Goal: Transaction & Acquisition: Purchase product/service

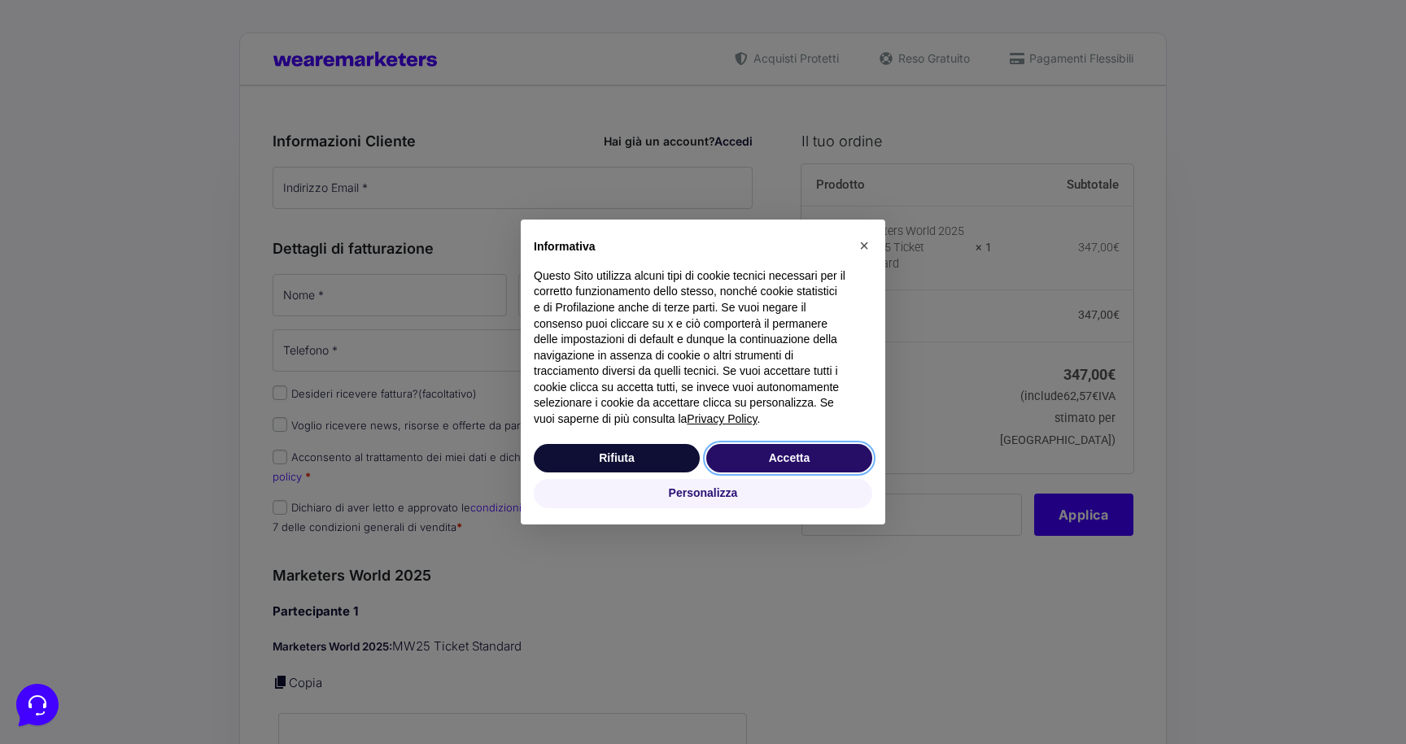
click at [828, 459] on button "Accetta" at bounding box center [789, 458] width 166 height 29
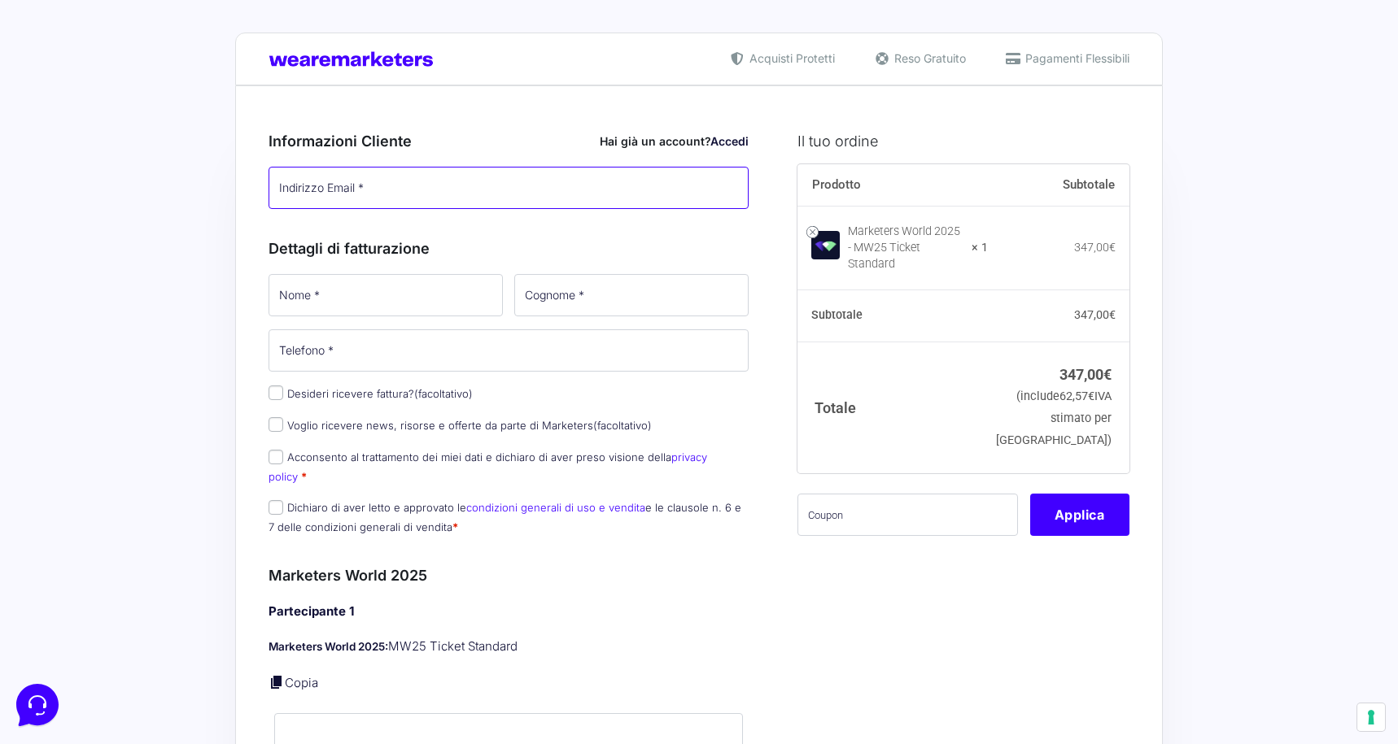
click at [339, 194] on input "Indirizzo Email *" at bounding box center [509, 188] width 480 height 42
type input "[EMAIL_ADDRESS][DOMAIN_NAME]"
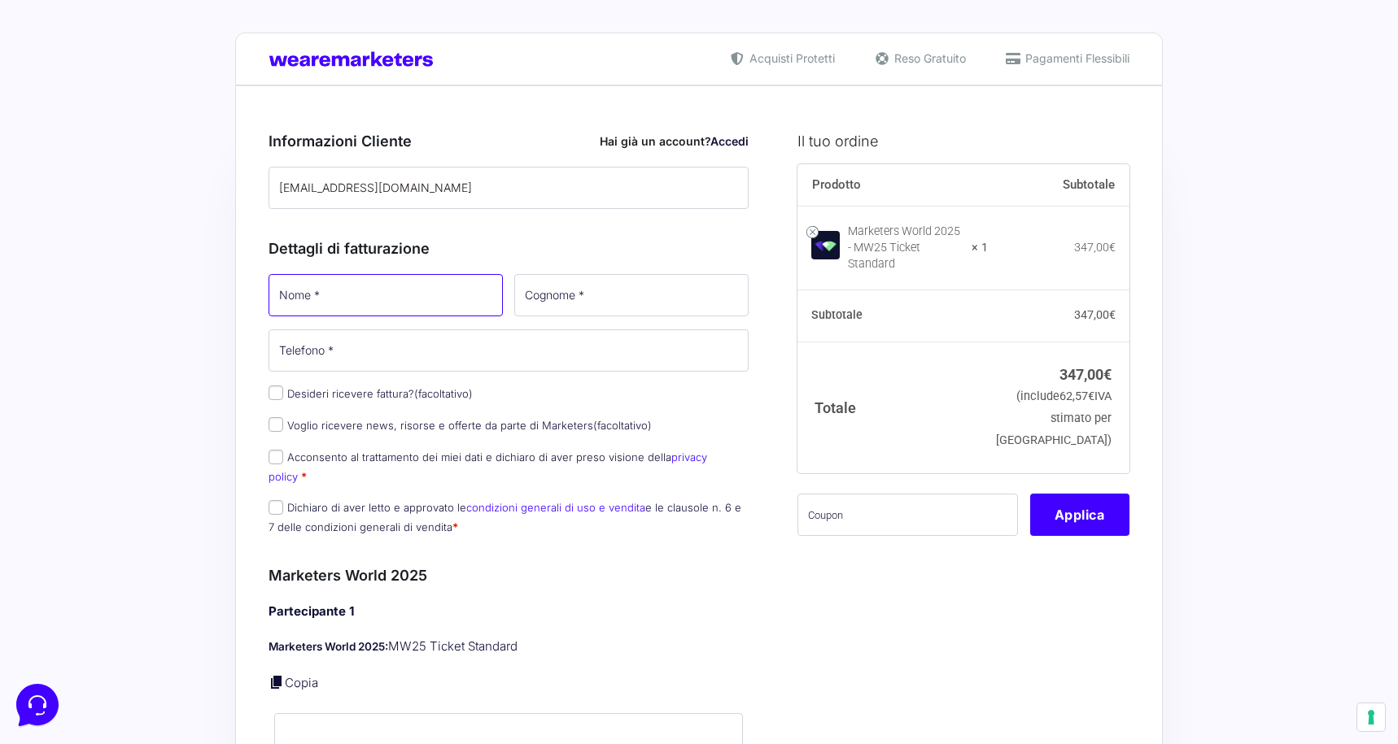
type input "[PERSON_NAME]"
type input "Comunicazione Srl"
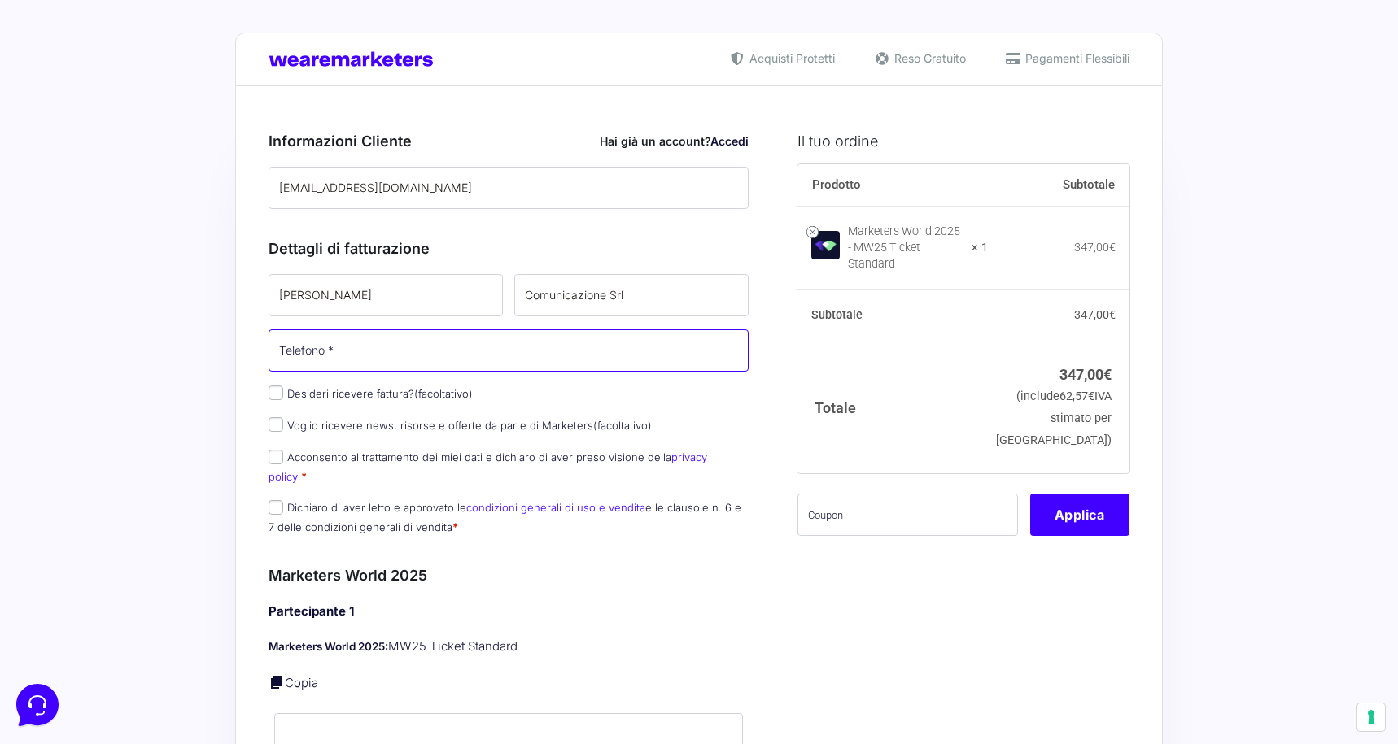
type input "[PHONE_NUMBER]"
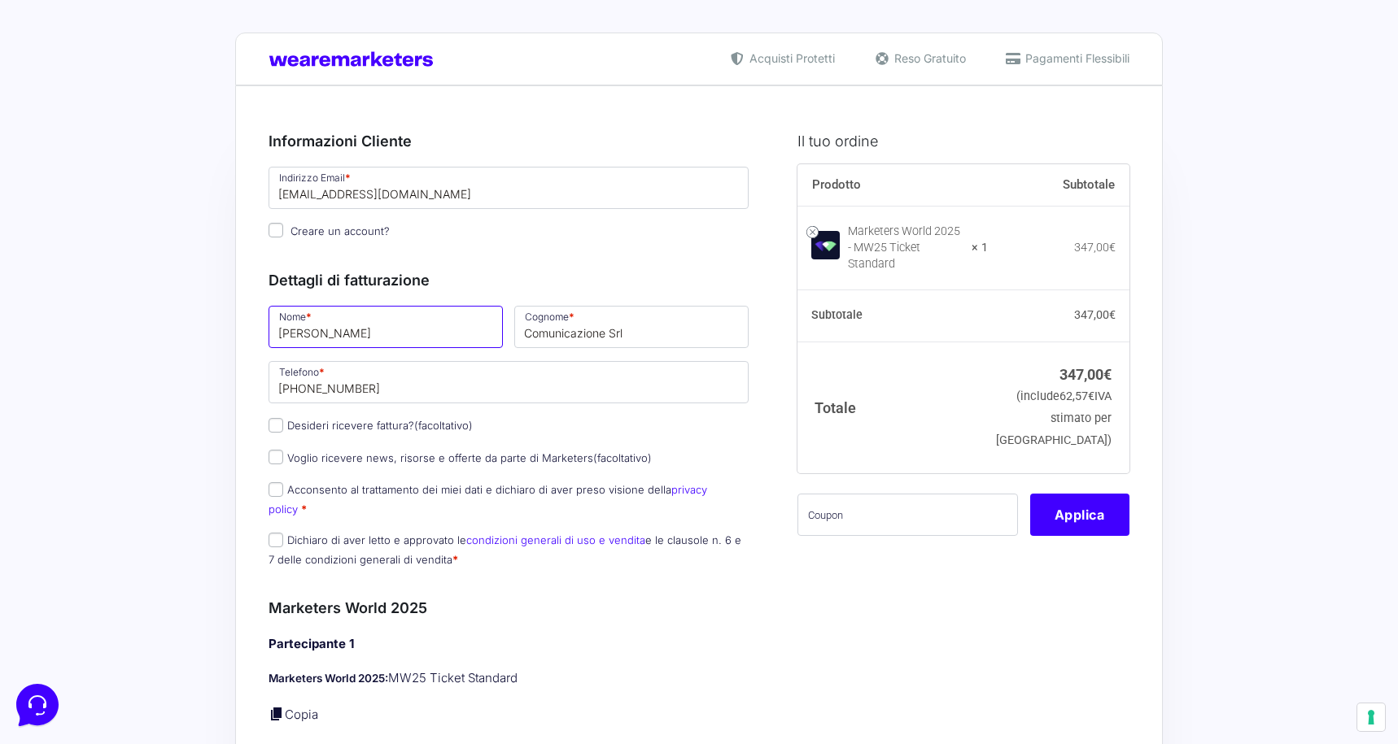
click at [396, 337] on input "[PERSON_NAME]" at bounding box center [386, 327] width 234 height 42
type input "[PERSON_NAME]"
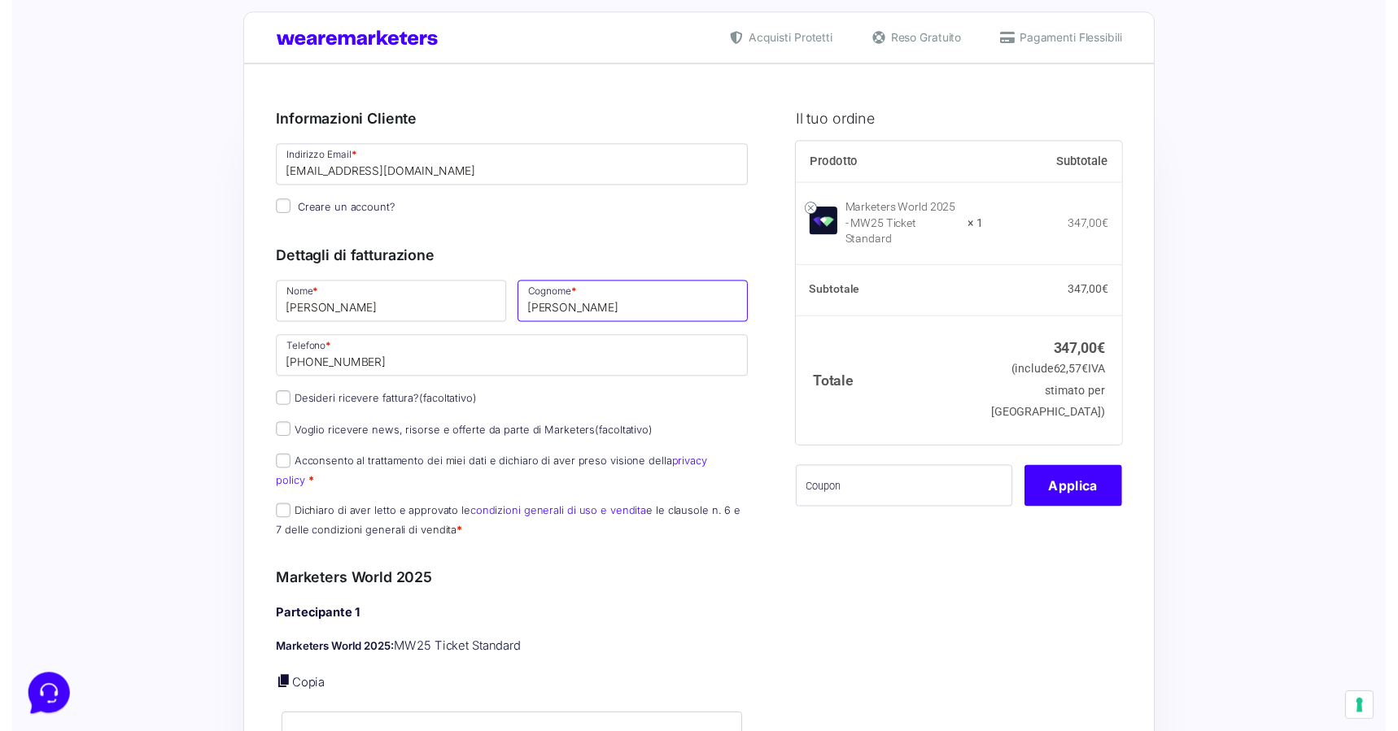
scroll to position [21, 0]
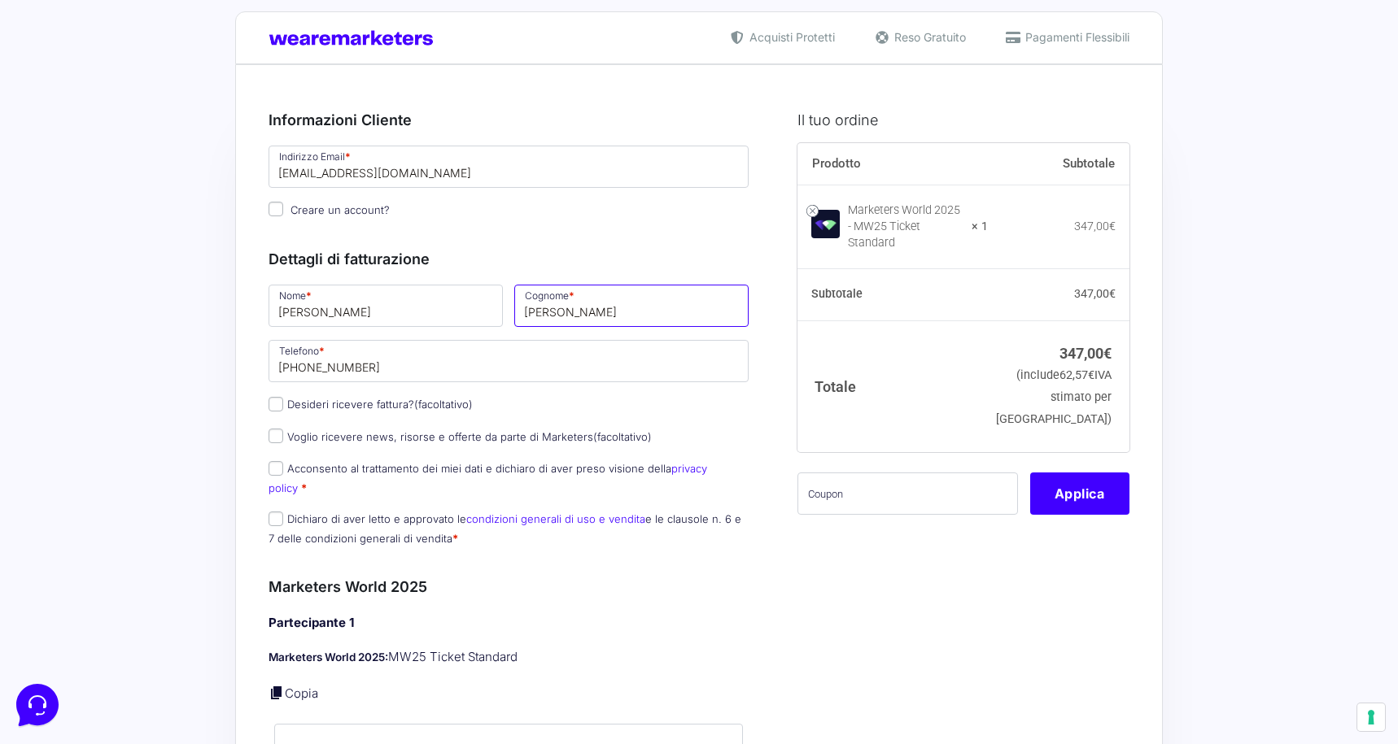
type input "[PERSON_NAME]"
click at [357, 408] on label "Desideri ricevere fattura? (facoltativo)" at bounding box center [371, 404] width 204 height 13
click at [283, 408] on input "Desideri ricevere fattura? (facoltativo)" at bounding box center [276, 404] width 15 height 15
checkbox input "true"
type input "0000000"
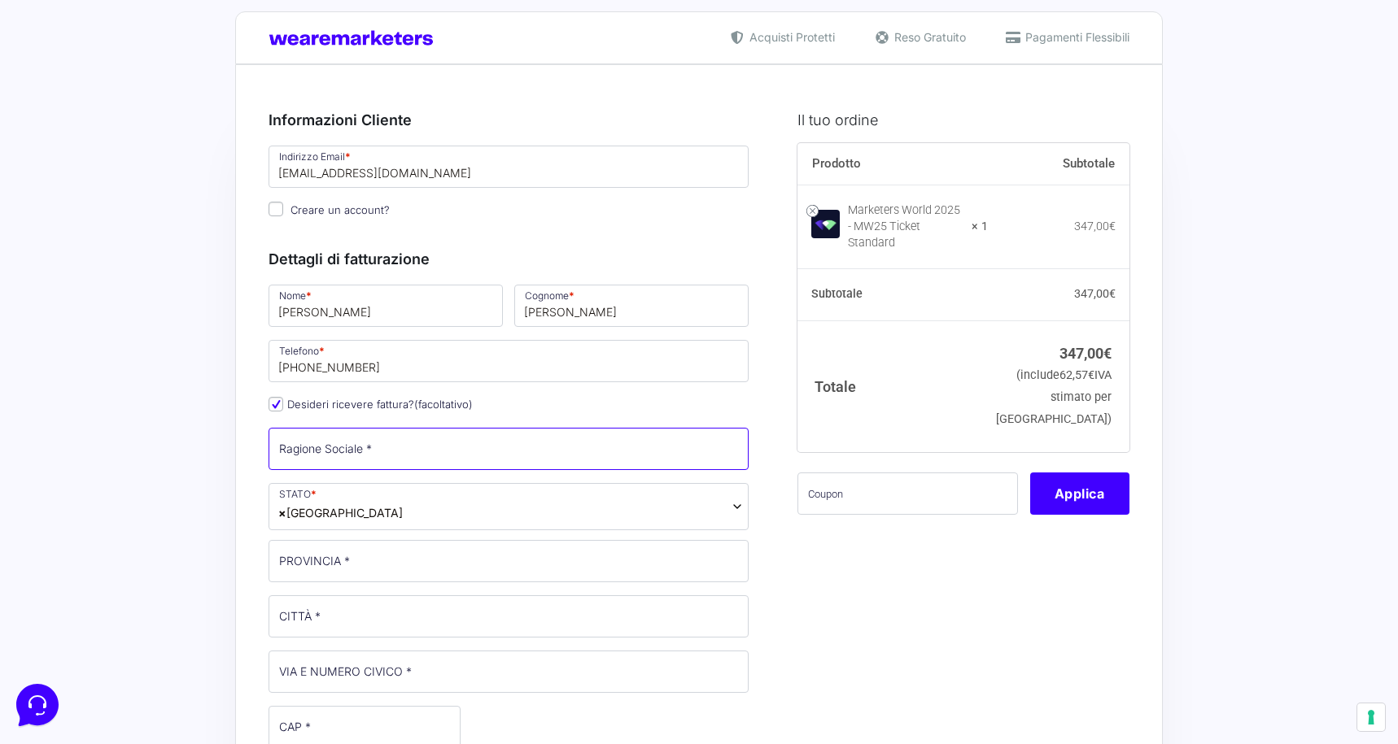
click at [355, 456] on input "Ragione Sociale *" at bounding box center [509, 449] width 480 height 42
type input "[PERSON_NAME] Comunicazione Srl"
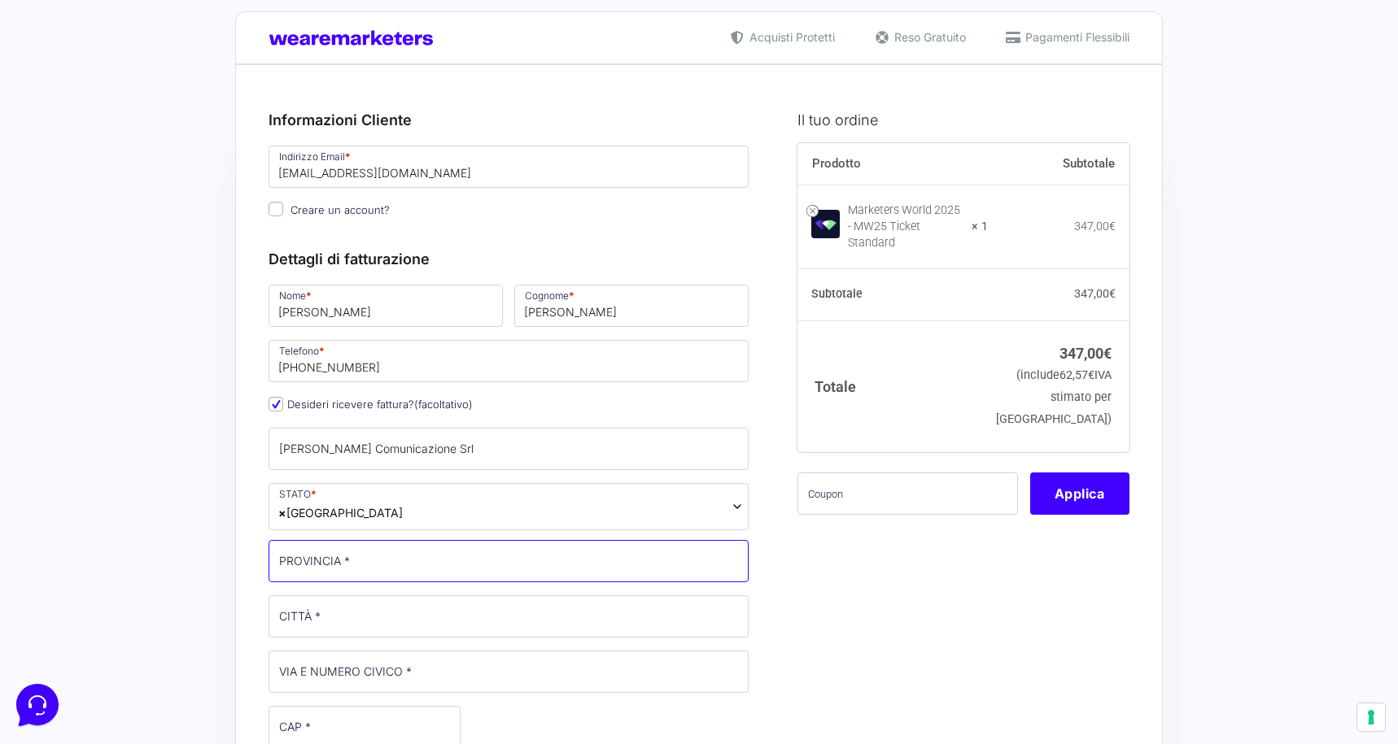
type input "PV"
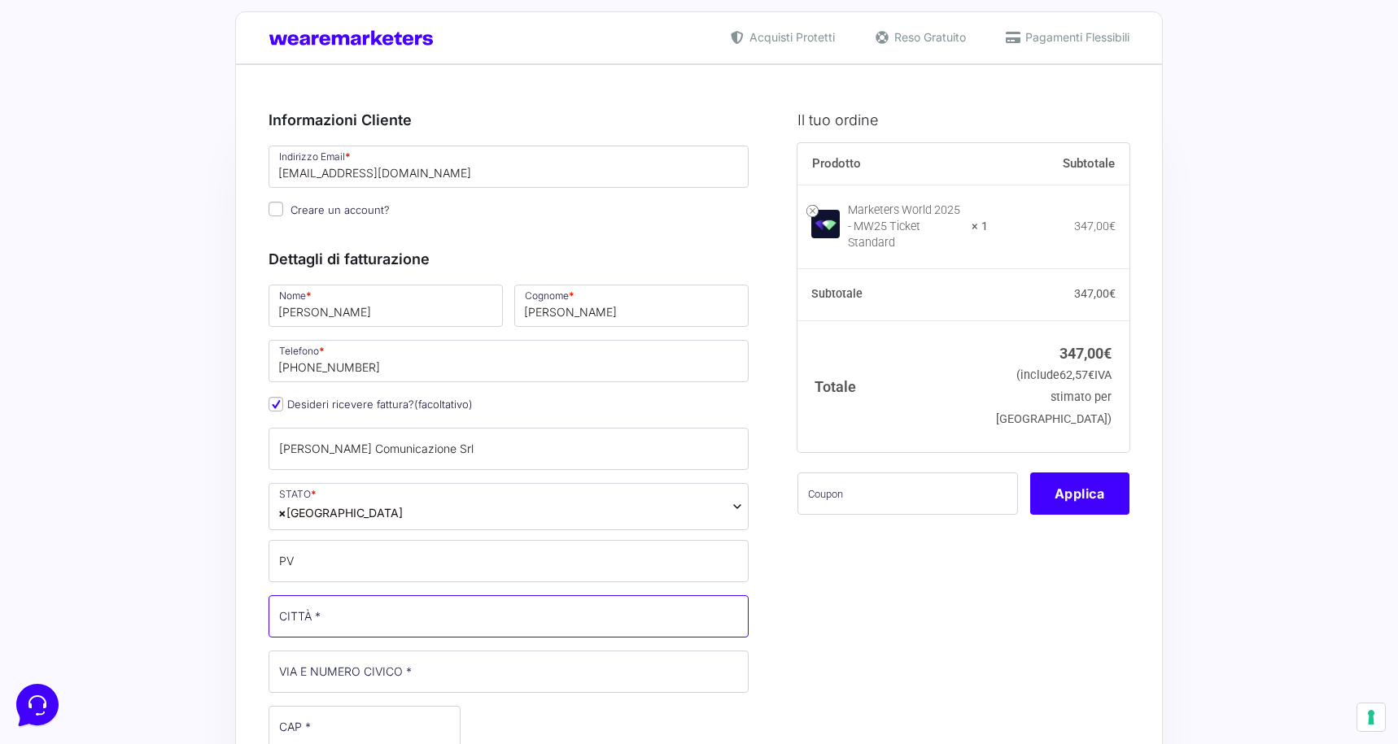
type input "[GEOGRAPHIC_DATA]"
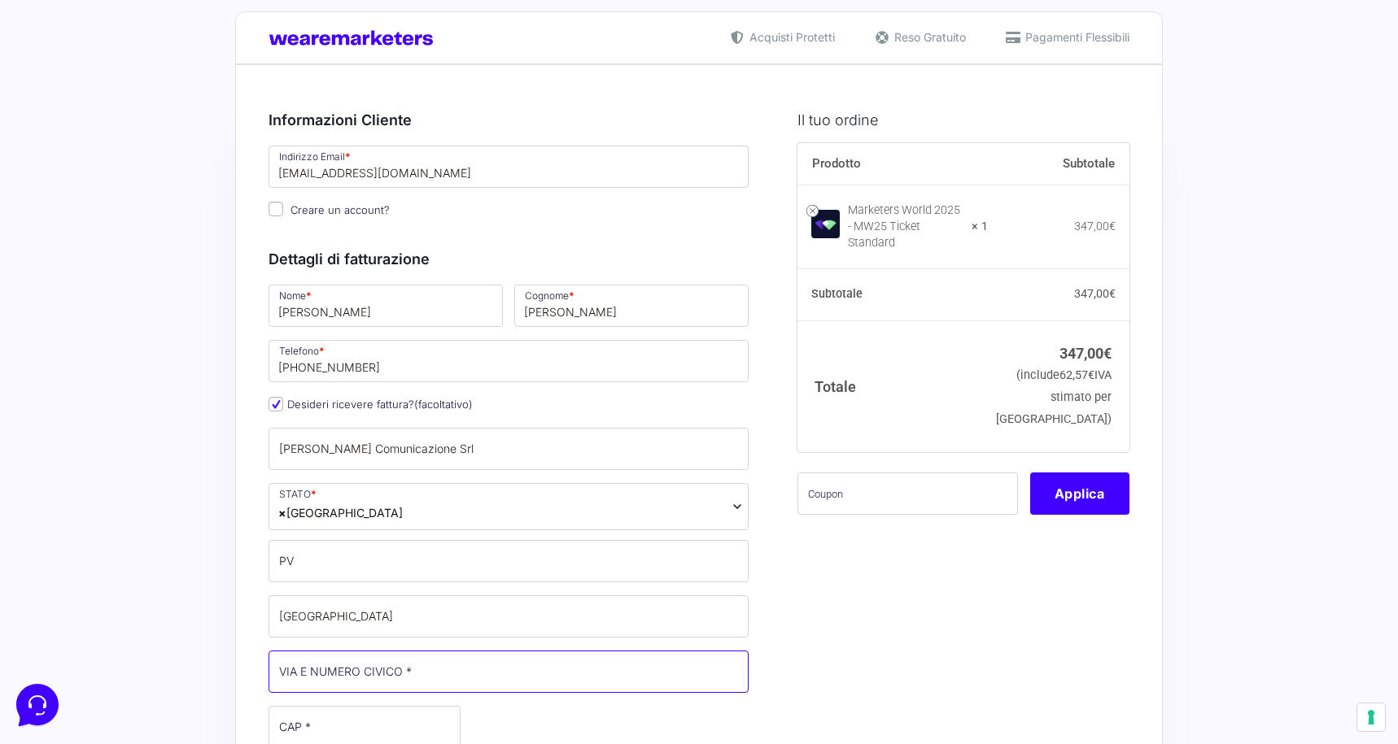
type input "[STREET_ADDRESS][PERSON_NAME]"
type input "27100"
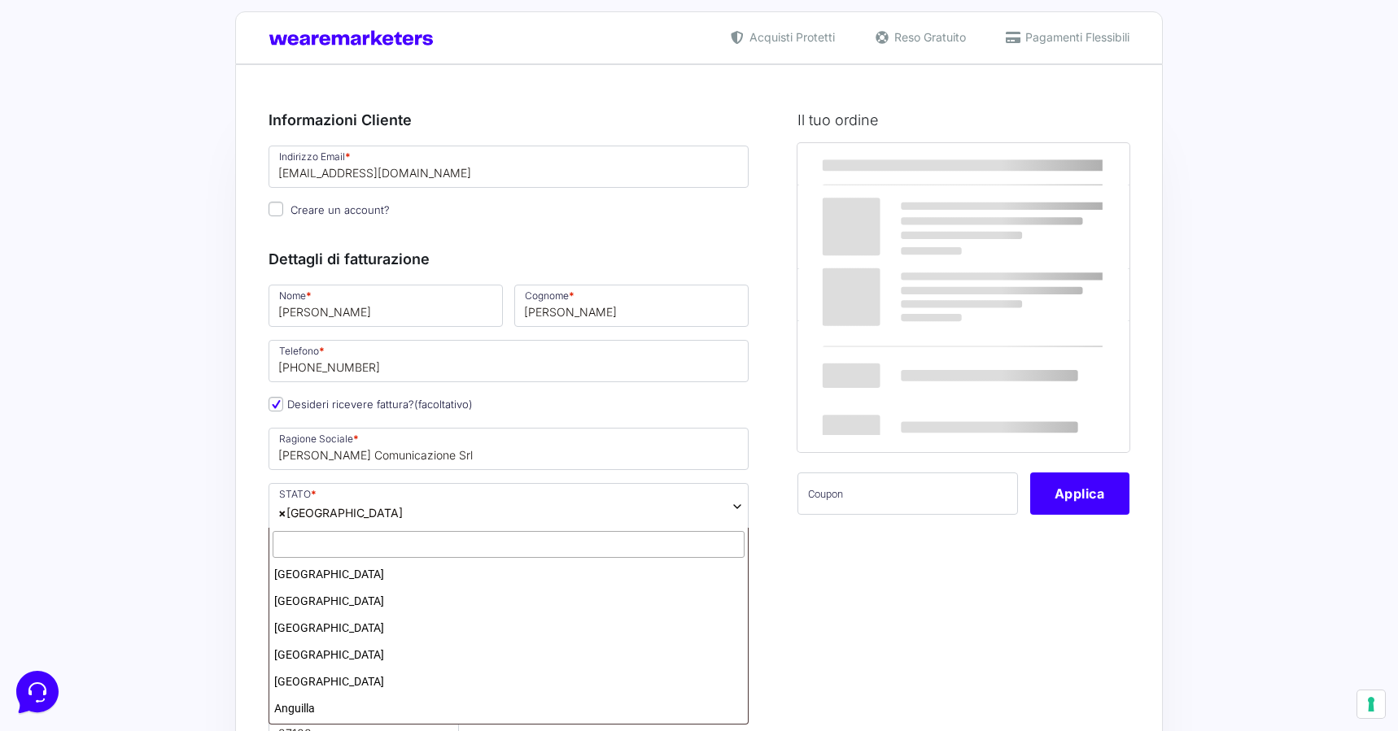
click at [362, 509] on span "× [GEOGRAPHIC_DATA]" at bounding box center [509, 506] width 480 height 47
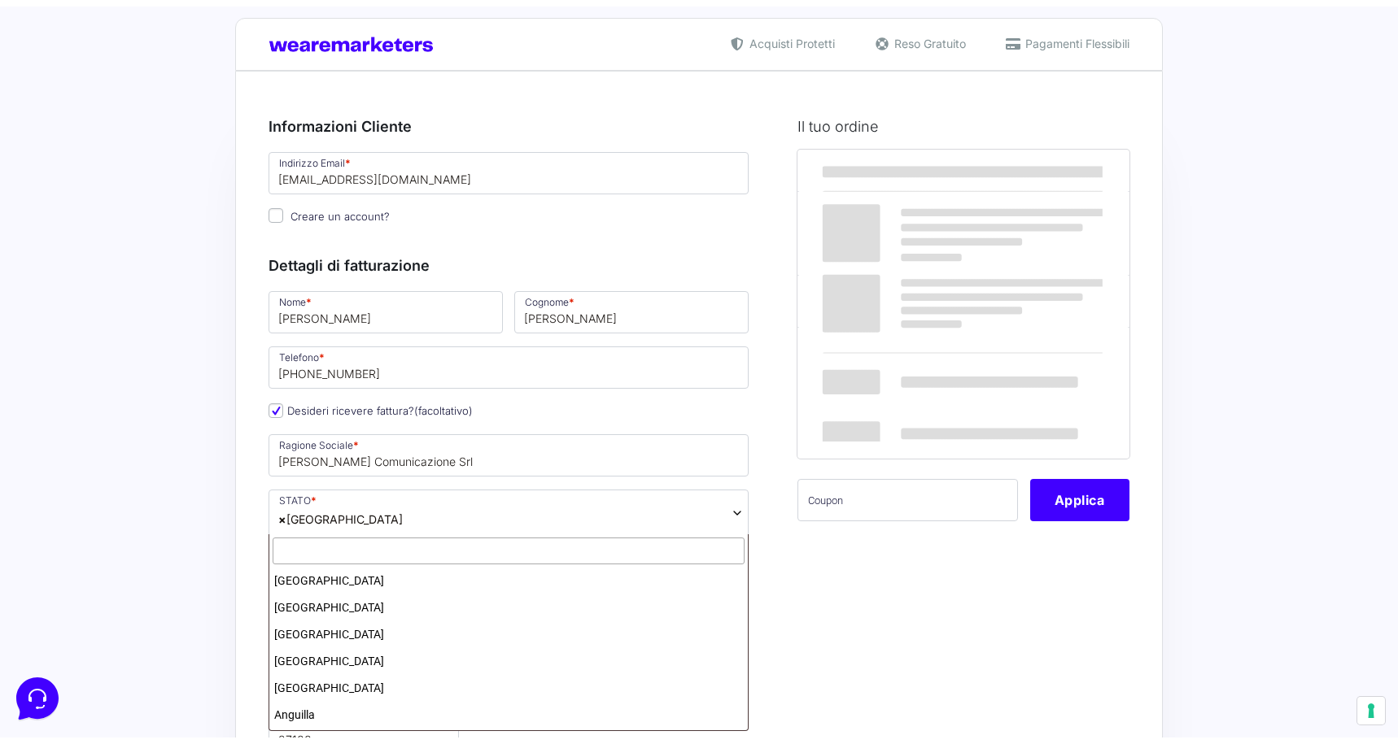
scroll to position [3088, 0]
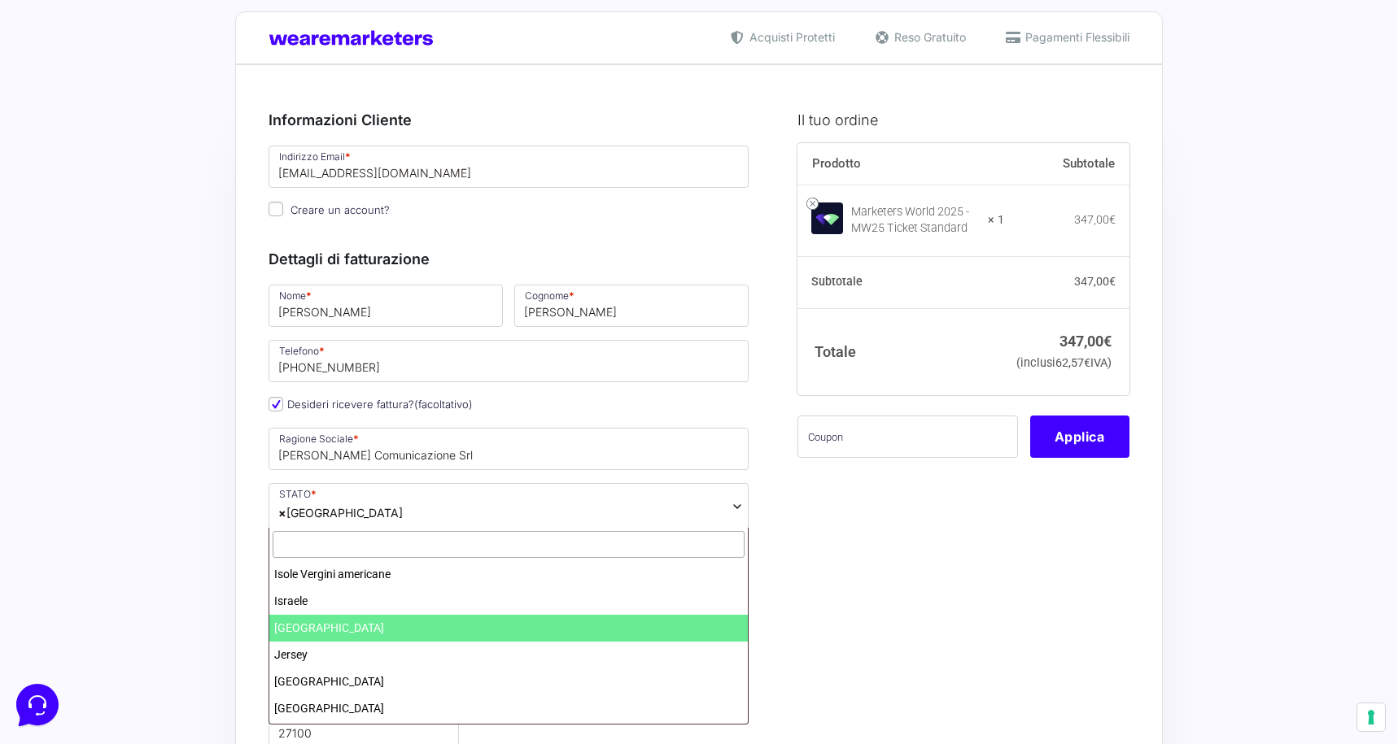
click at [362, 509] on span "× [GEOGRAPHIC_DATA]" at bounding box center [509, 506] width 480 height 47
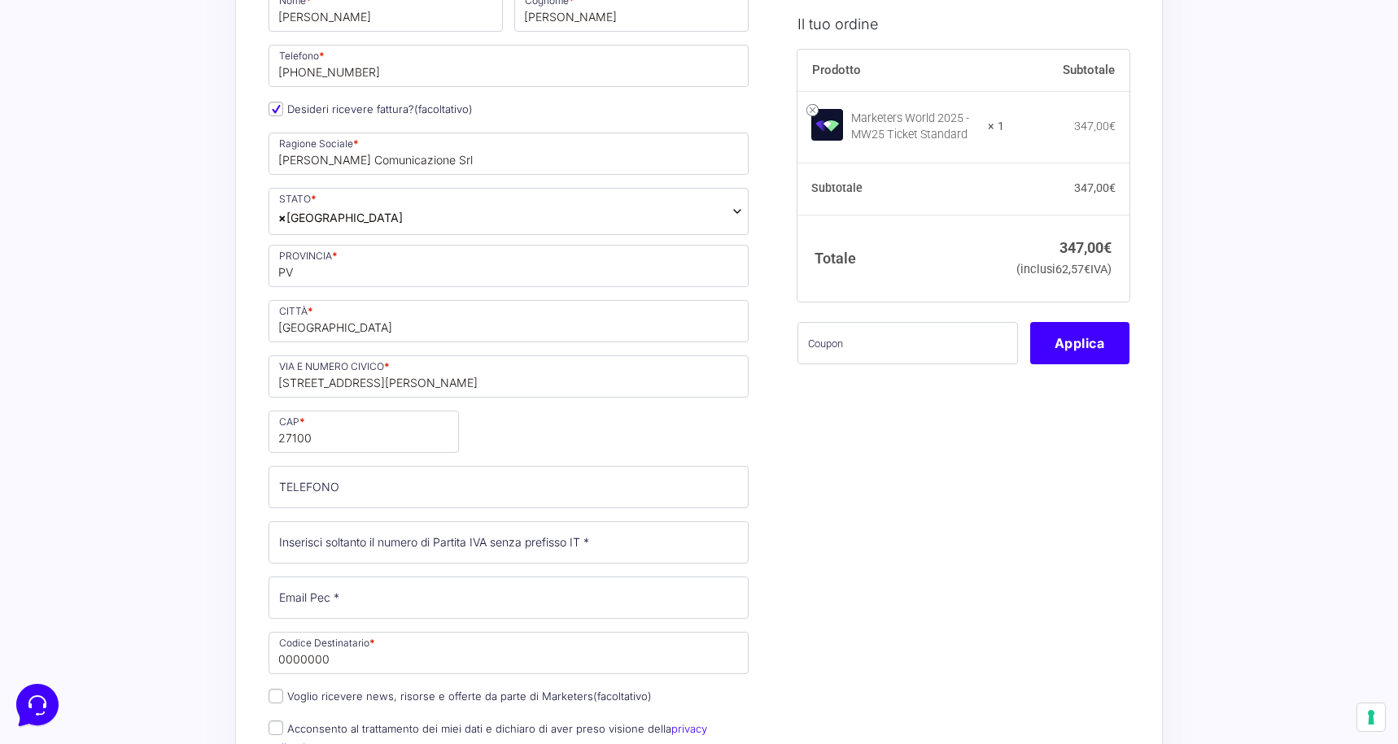
scroll to position [319, 0]
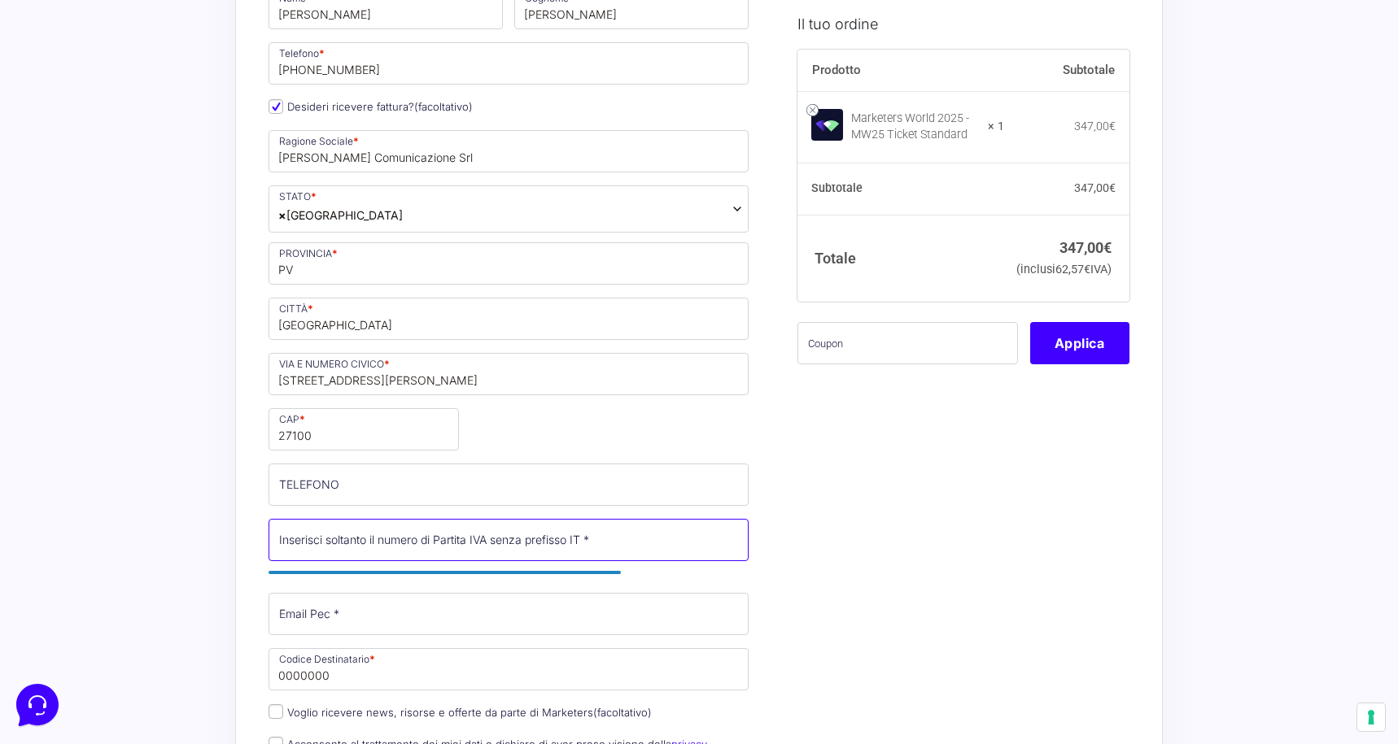
click at [394, 545] on input "Partita Iva *" at bounding box center [509, 540] width 480 height 42
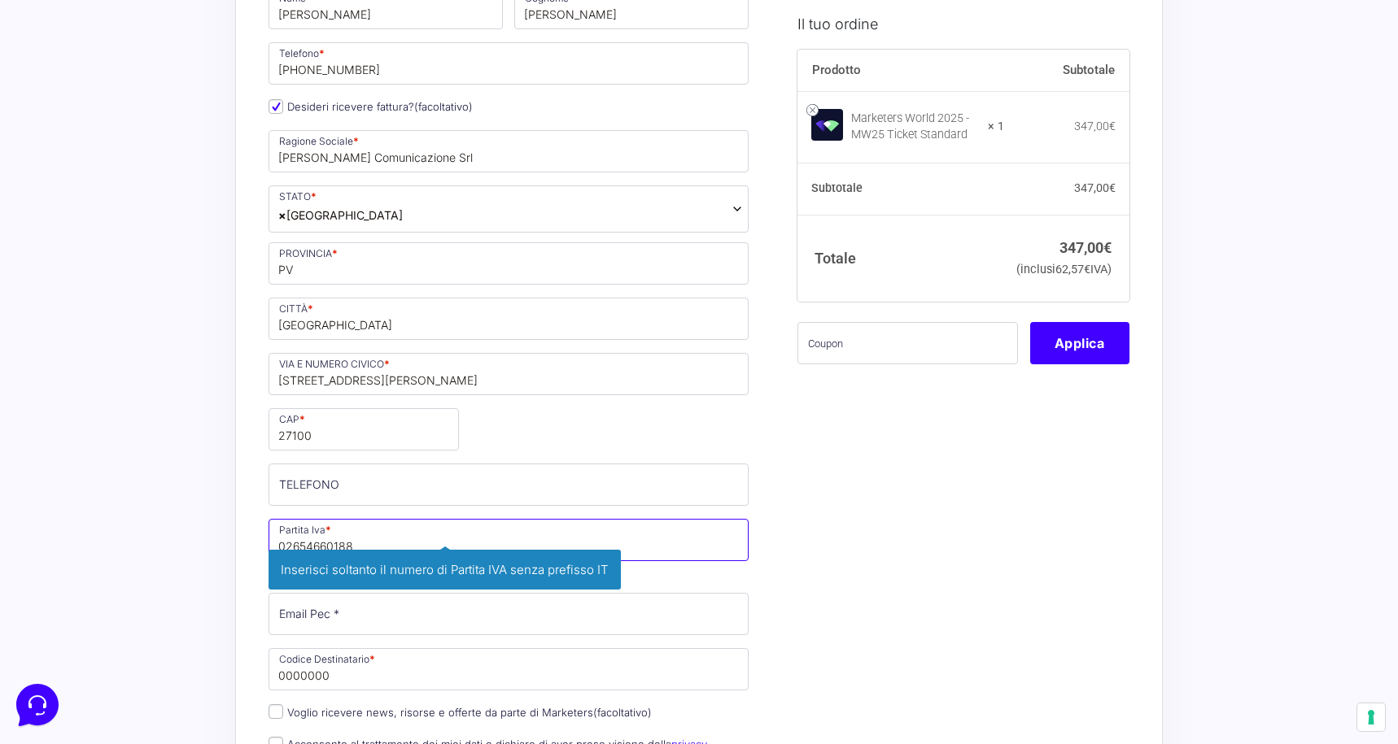
type input "02654660188"
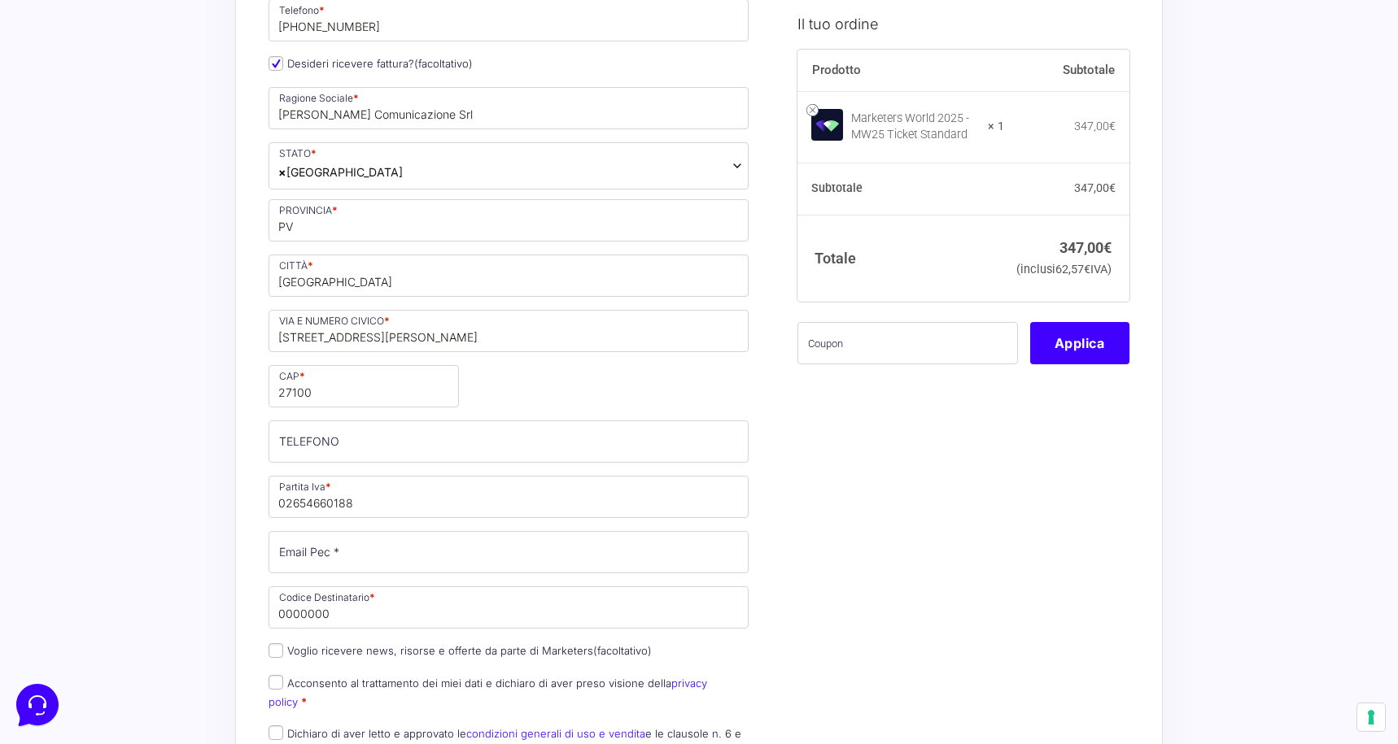
scroll to position [389, 0]
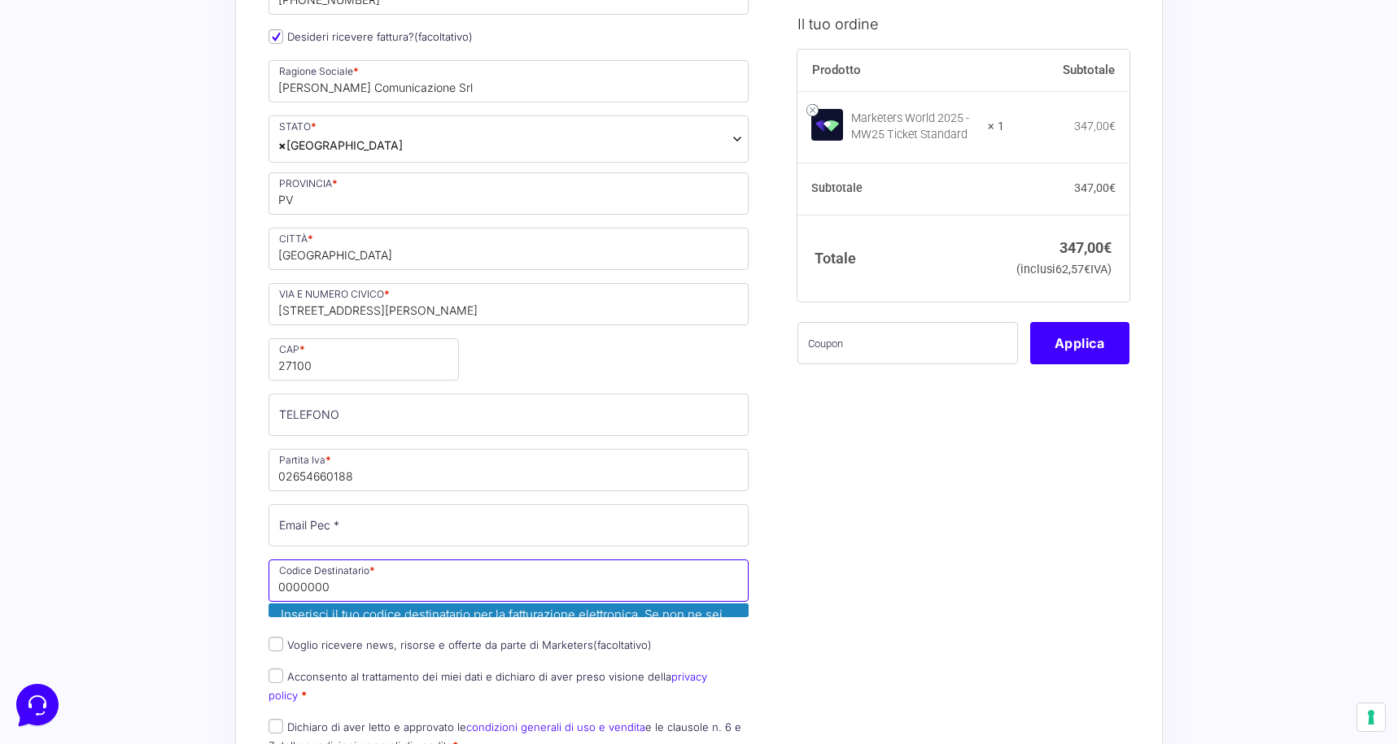
click at [522, 587] on input "0000000" at bounding box center [509, 581] width 480 height 42
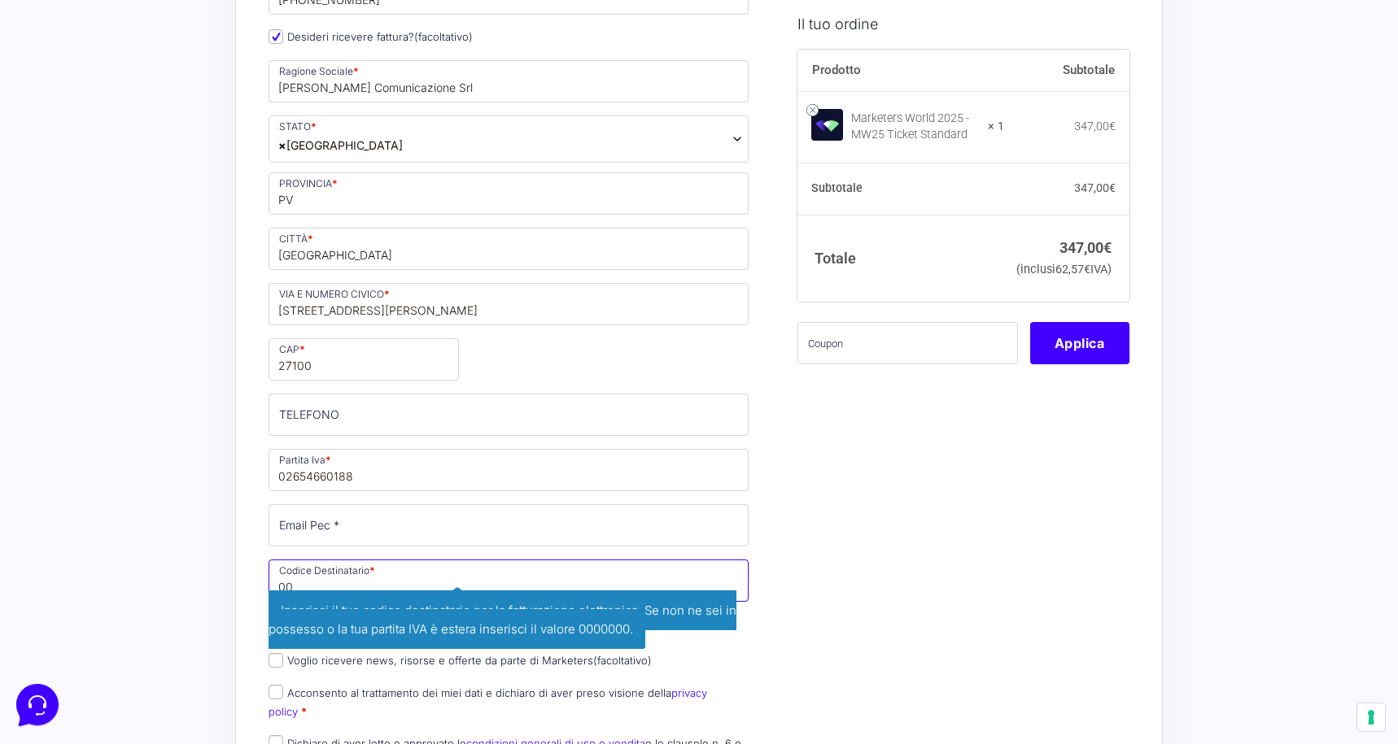
type input "0"
type input "M5UXCR1"
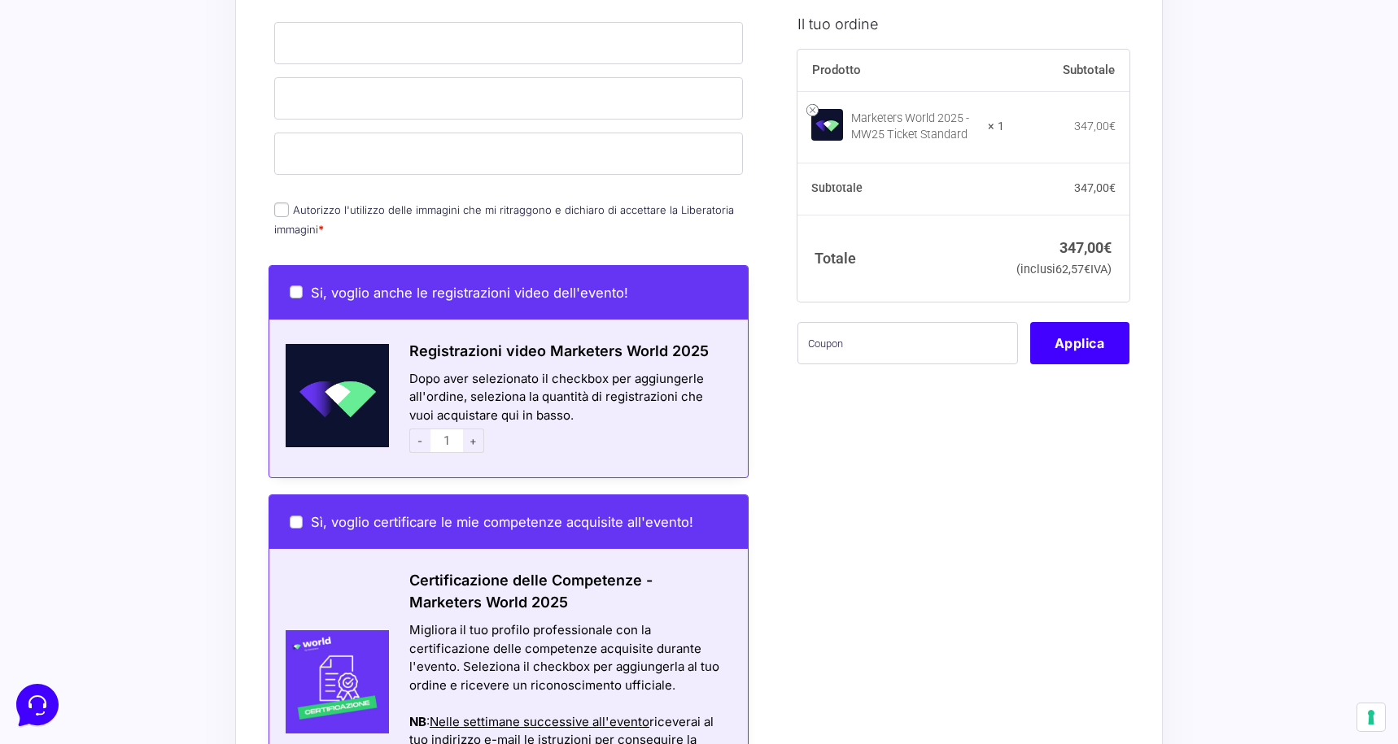
scroll to position [1326, 0]
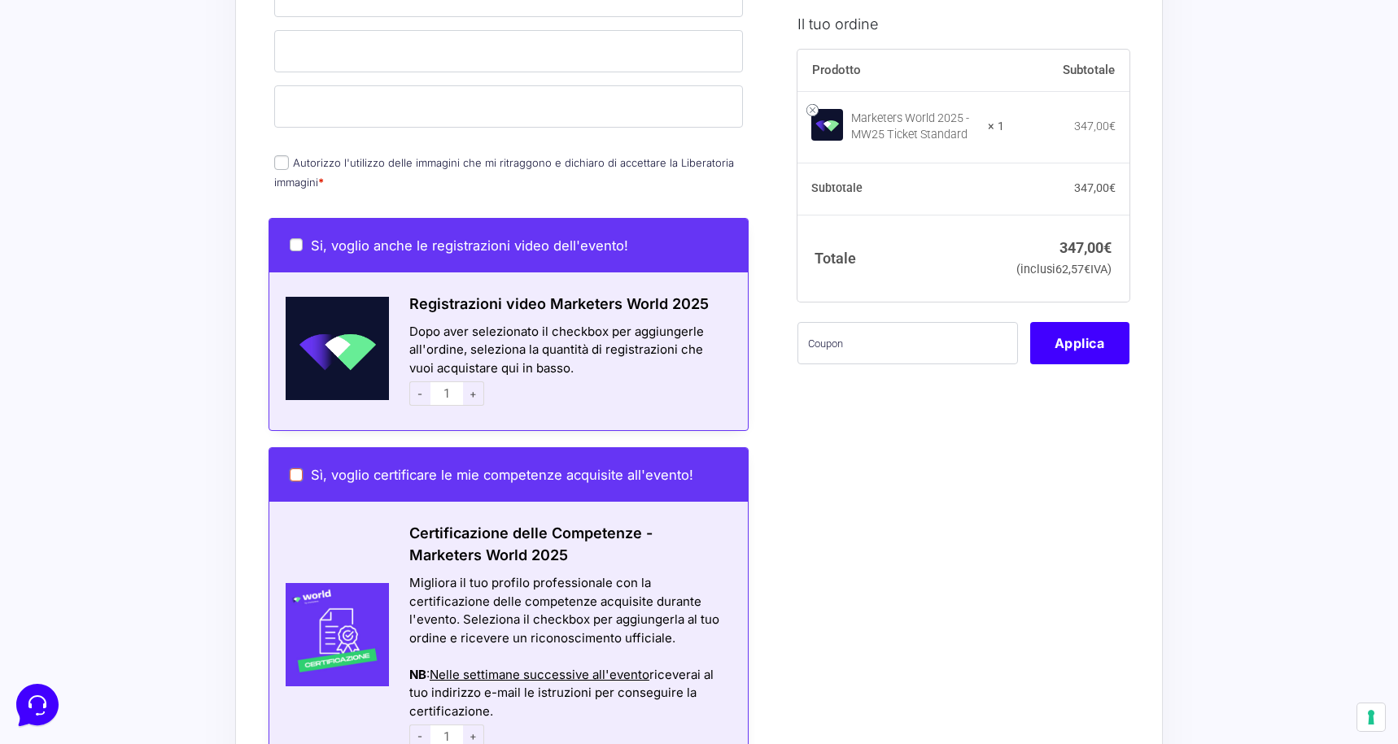
click at [299, 469] on input "Sì, voglio certificare le mie competenze acquisite all'evento!" at bounding box center [296, 475] width 13 height 13
checkbox input "true"
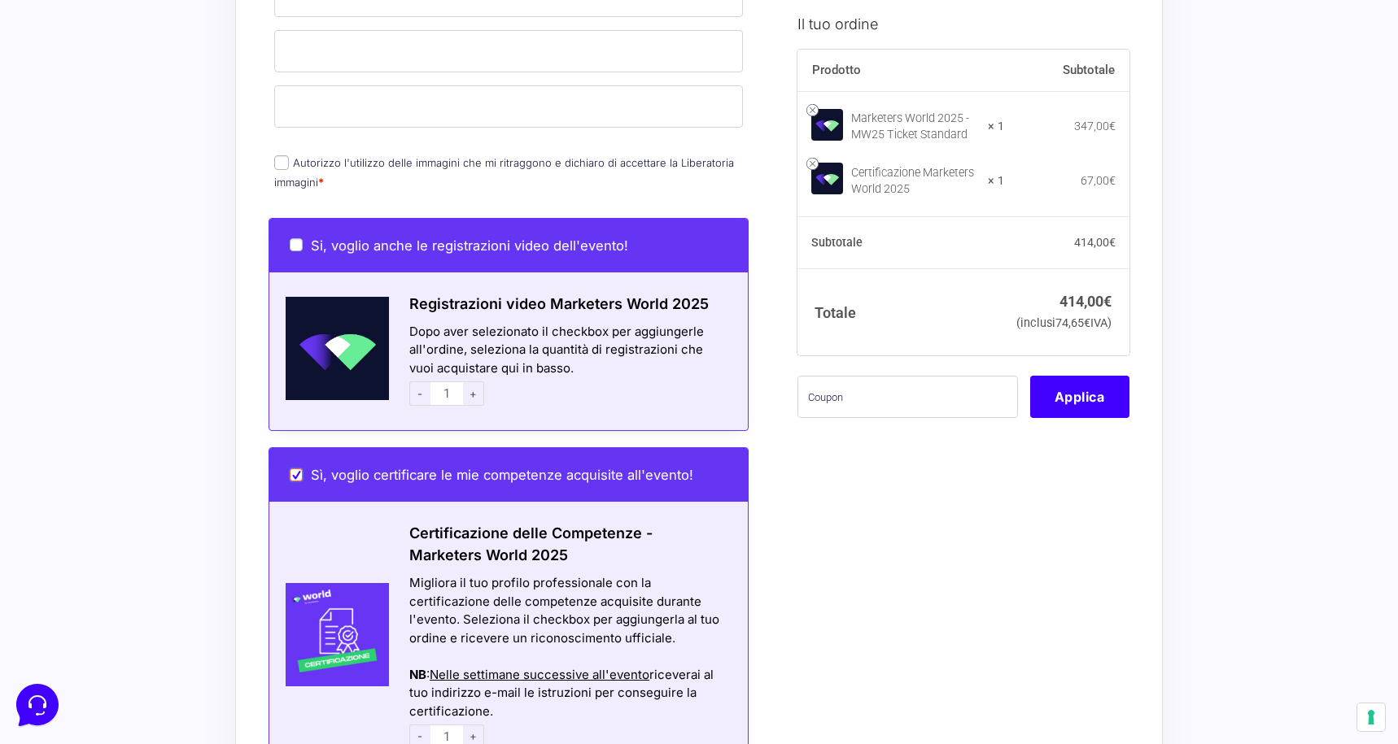
click at [299, 469] on input "Sì, voglio certificare le mie competenze acquisite all'evento!" at bounding box center [296, 475] width 13 height 13
checkbox input "false"
